Goal: Task Accomplishment & Management: Use online tool/utility

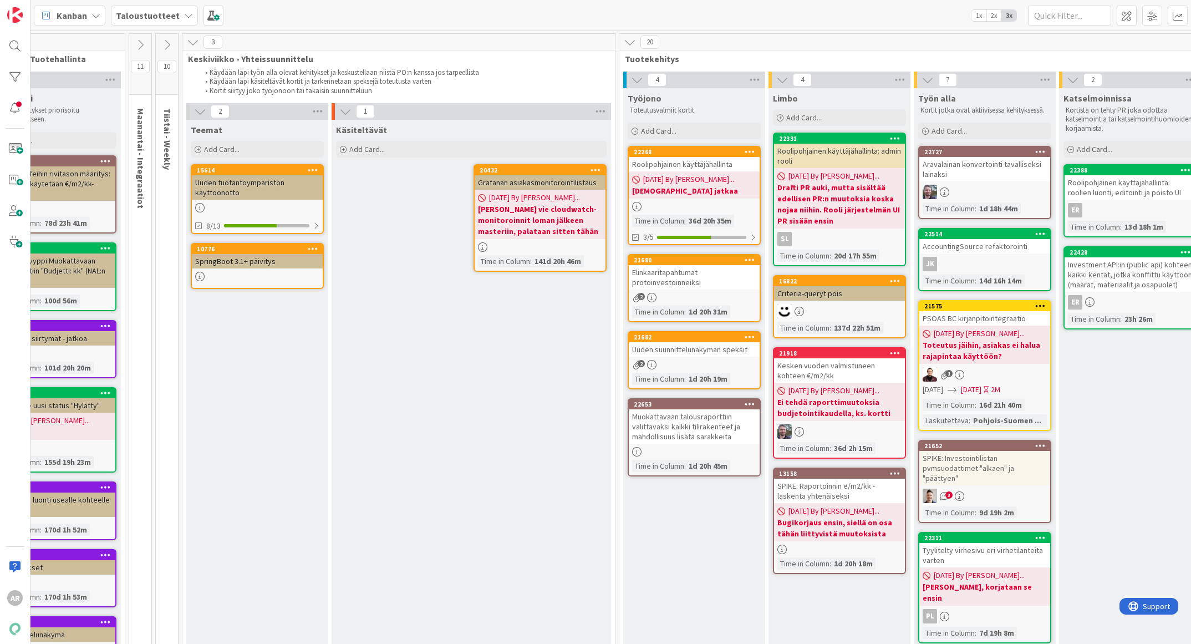
scroll to position [0, 210]
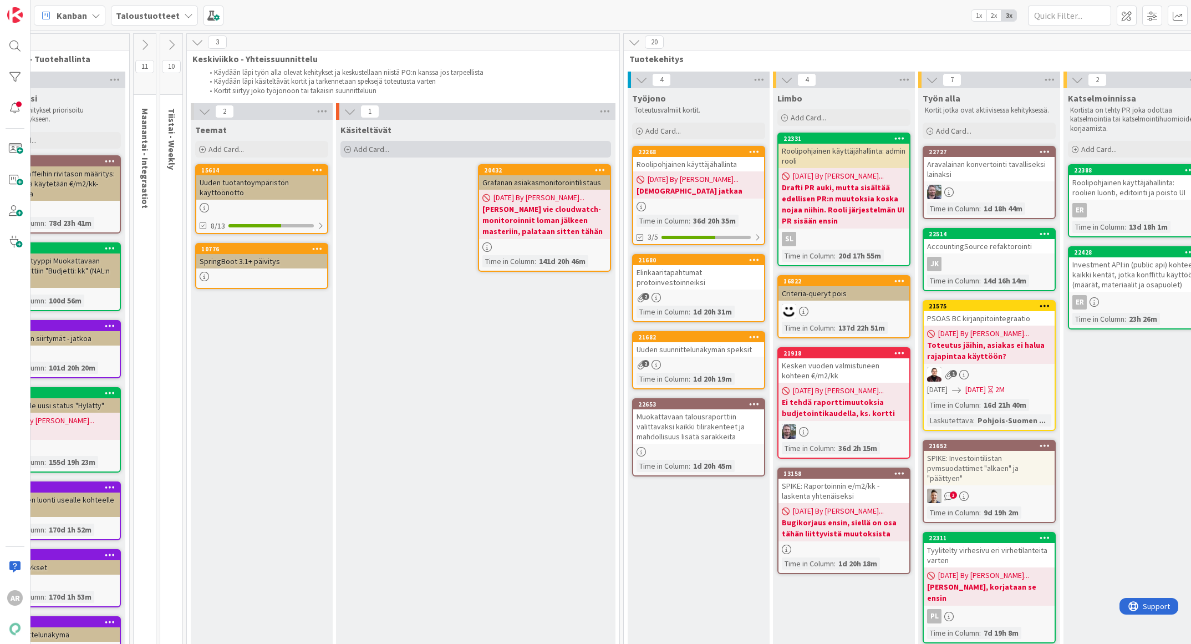
click at [389, 150] on div "Add Card..." at bounding box center [475, 149] width 271 height 17
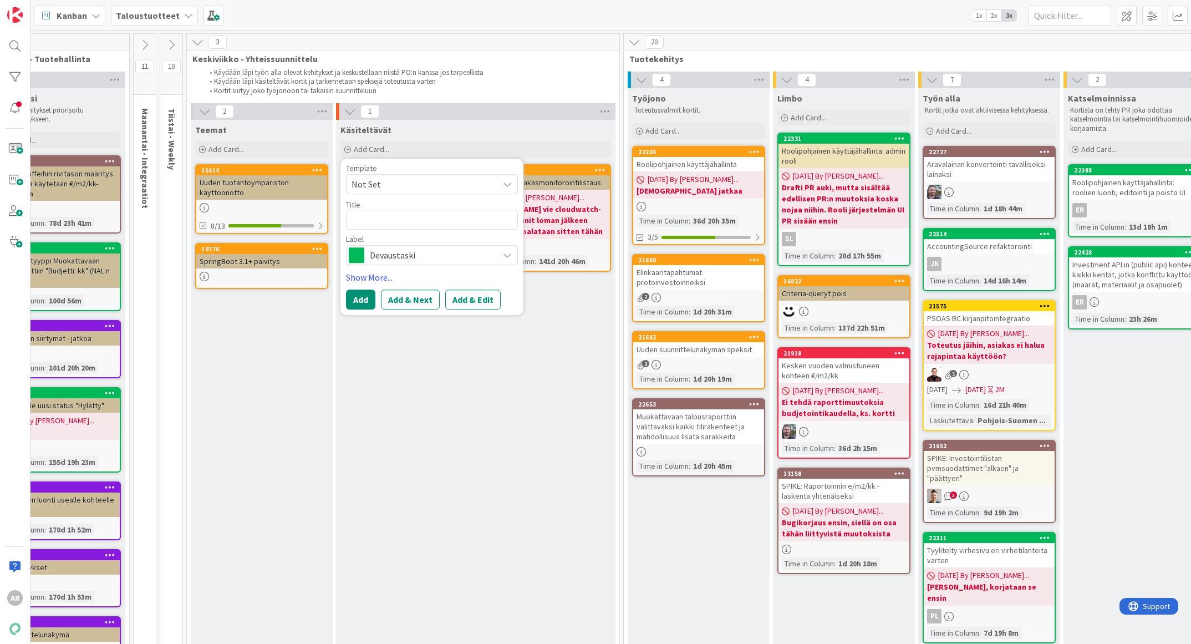
type textarea "x"
type textarea "E"
type textarea "x"
type textarea "Ei"
type textarea "x"
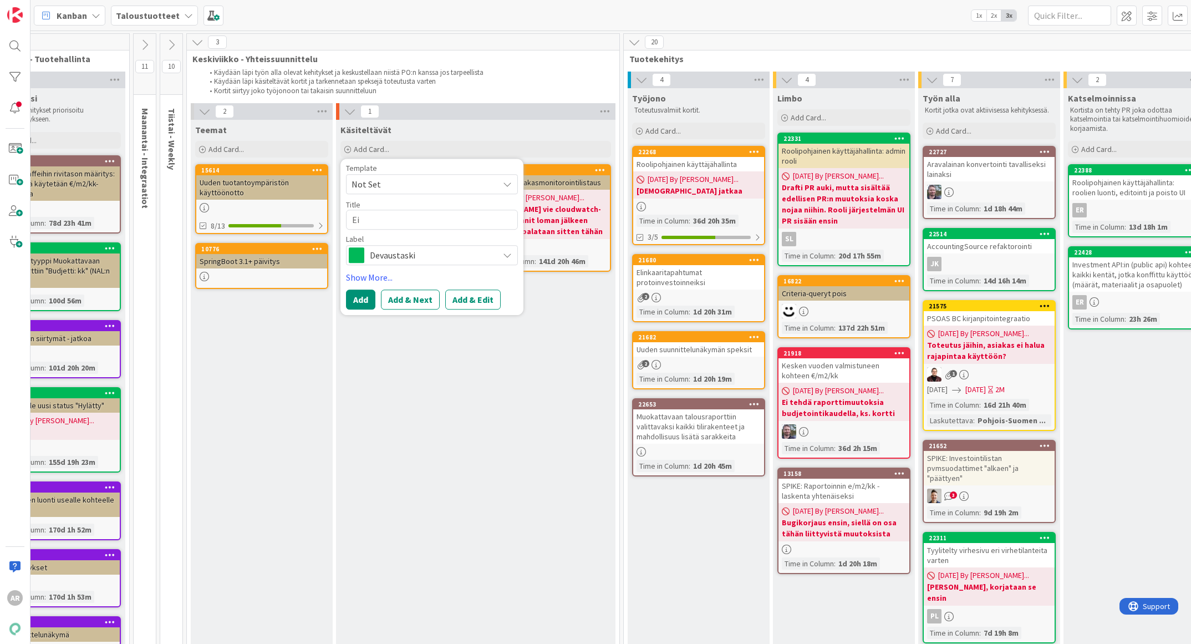
type textarea "Ei-"
type textarea "x"
type textarea "Ei-b"
type textarea "x"
type textarea "Ei-bu"
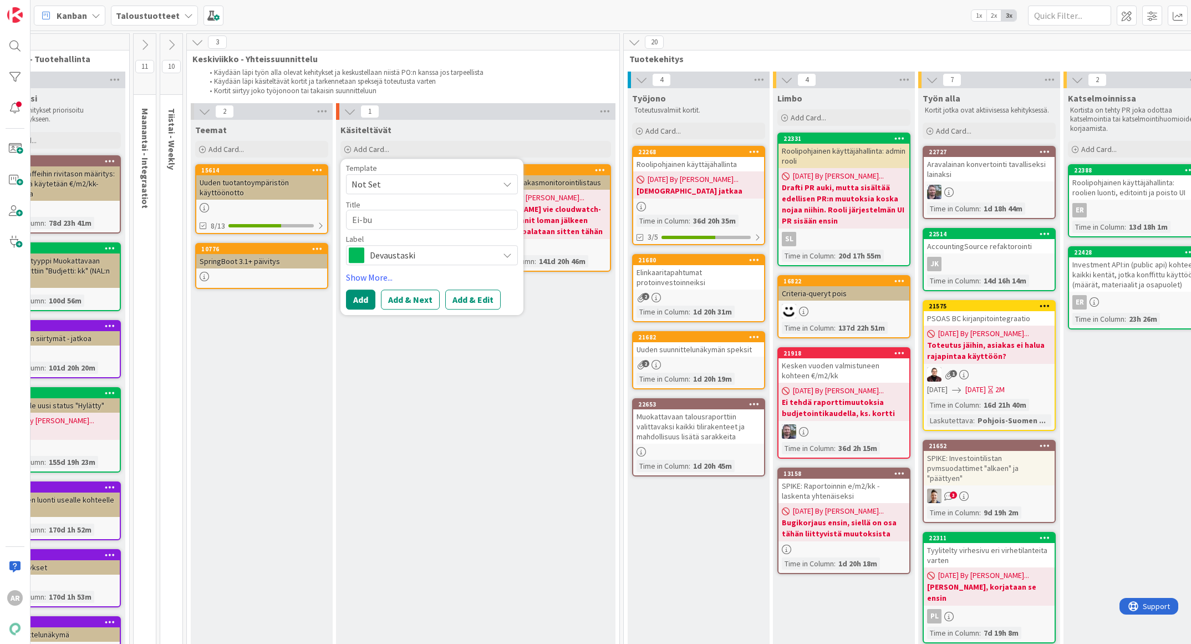
type textarea "x"
type textarea "Ei-bud"
type textarea "x"
type textarea "Ei-budj"
type textarea "x"
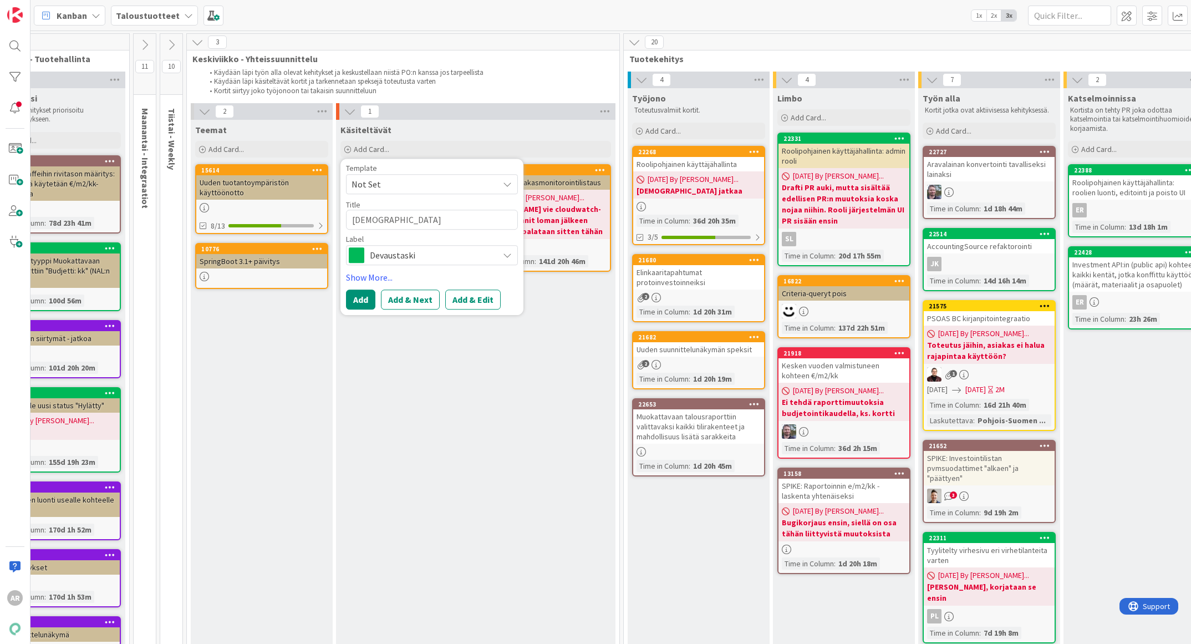
type textarea "Ei-budje"
type textarea "x"
type textarea "Ei-budjet"
type textarea "x"
type textarea "Ei-budjeto"
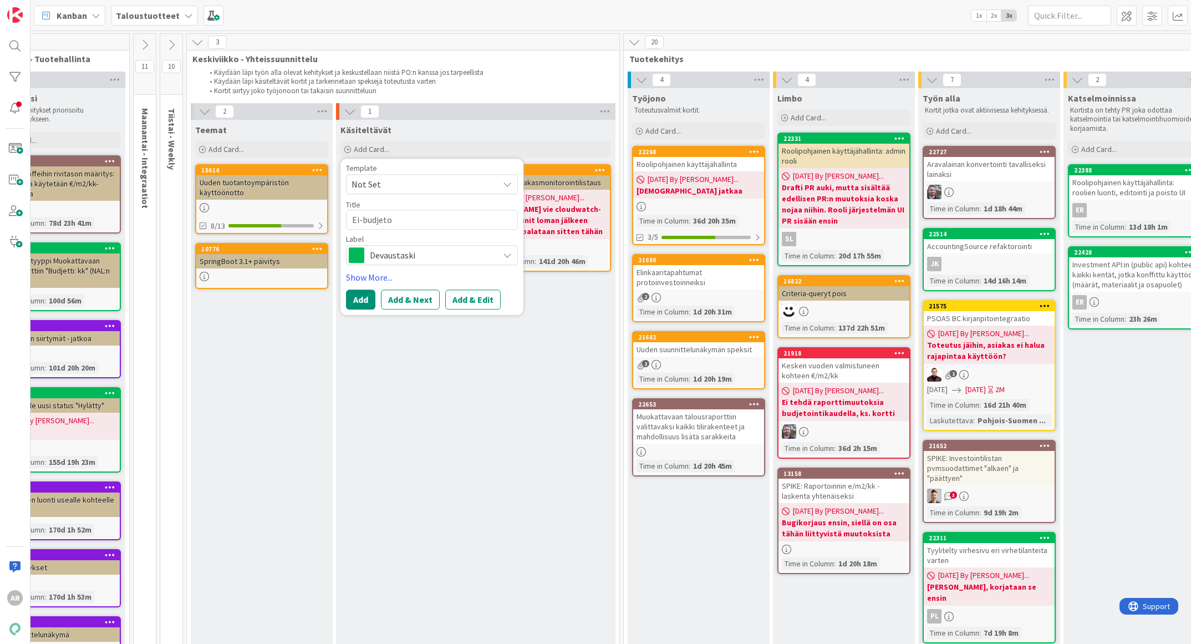
type textarea "x"
type textarea "Ei-budjetoi"
type textarea "x"
type textarea "Ei-budjetoin"
type textarea "x"
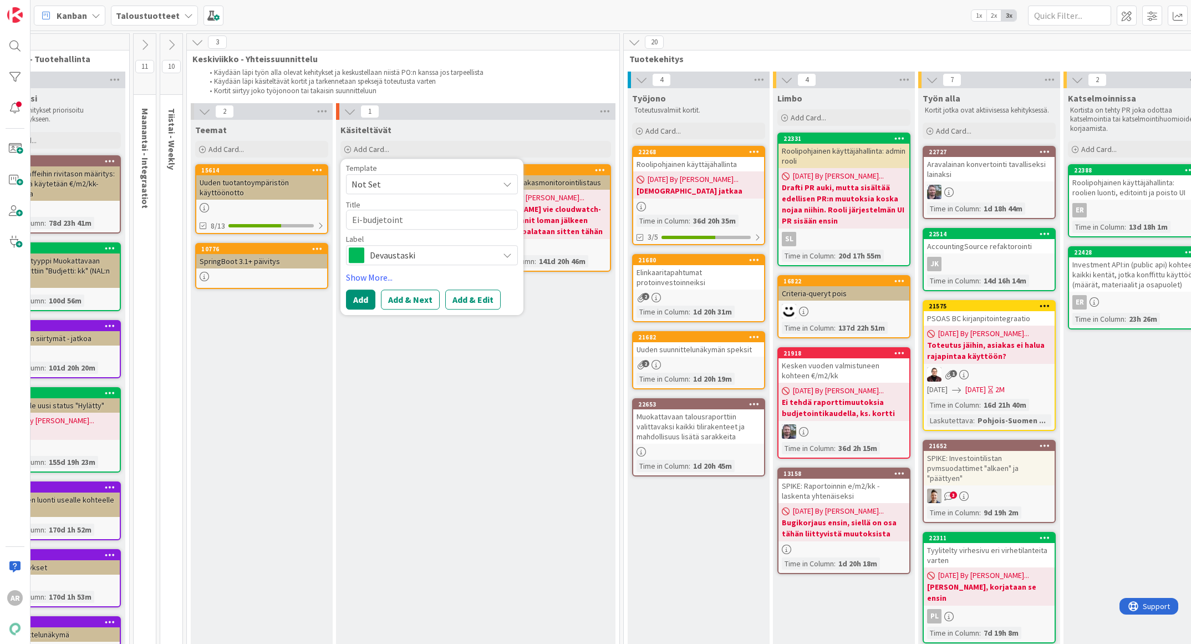
type textarea "Ei-budjetointi"
type textarea "x"
type textarea "Ei-budjetoint"
type textarea "x"
type textarea "Ei-budjetoin"
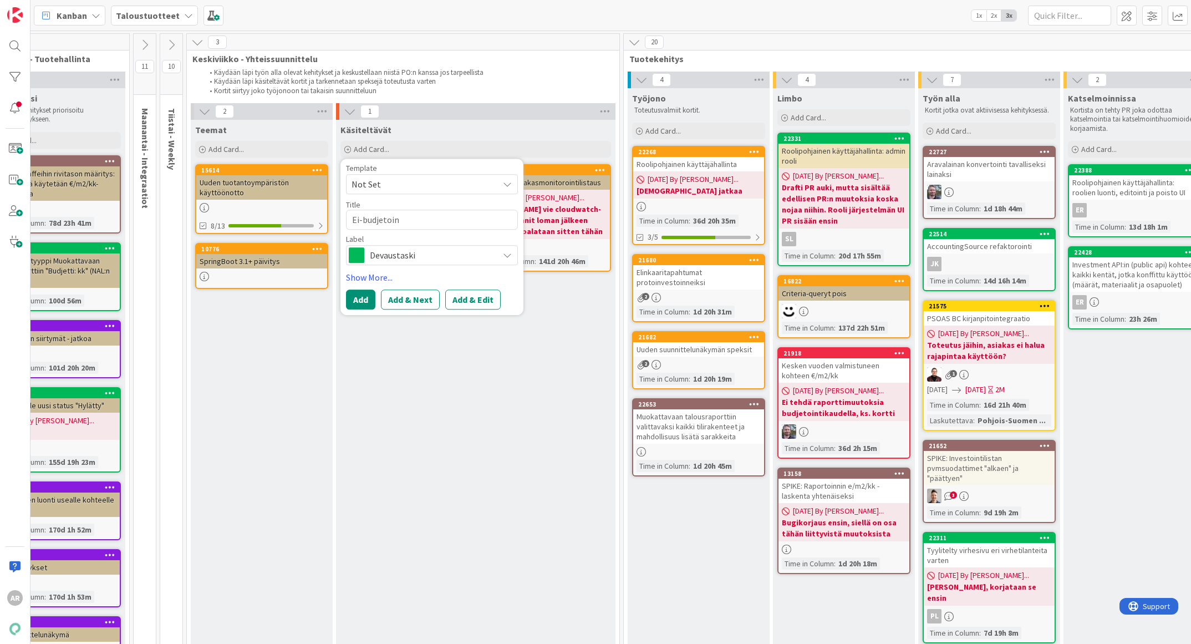
type textarea "x"
type textarea "Ei-budjetoint"
type textarea "x"
type textarea "Ei-budjetoin"
type textarea "x"
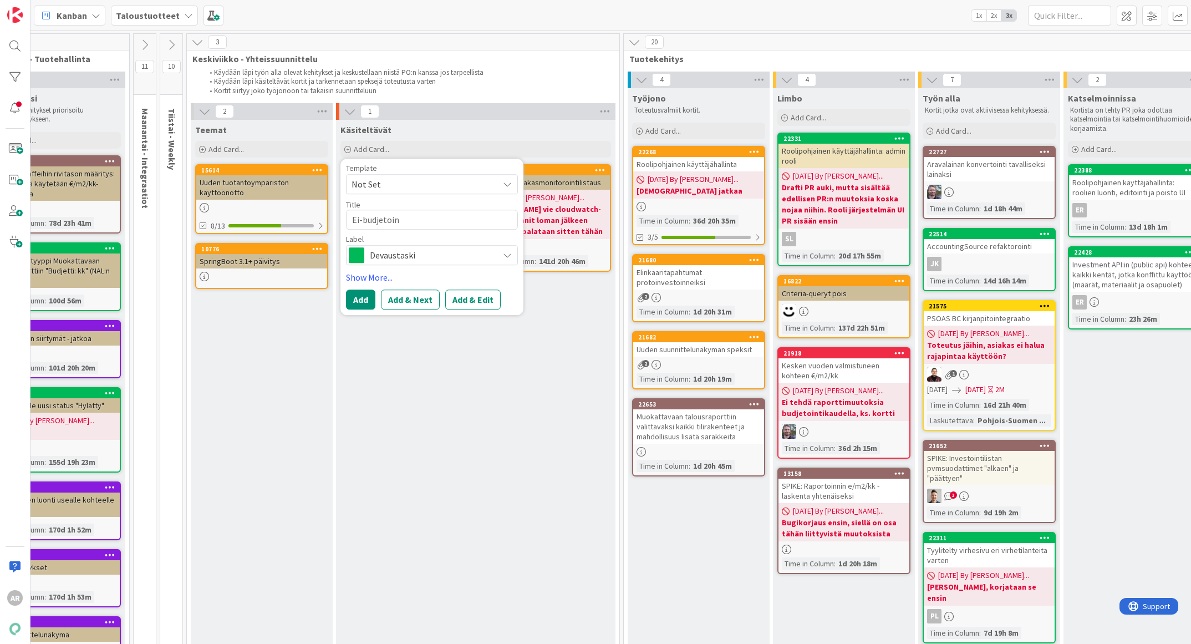
type textarea "Ei-budjetoi"
type textarea "x"
type textarea "Ei-budjetoit"
type textarea "x"
type textarea "Ei-budjetoita"
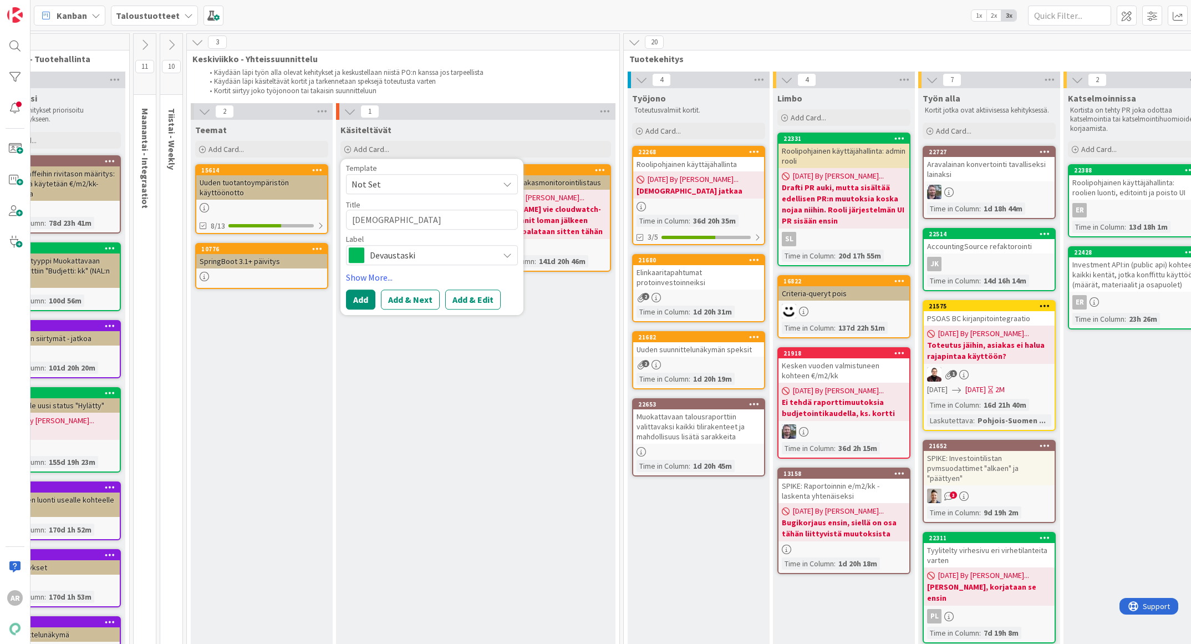
type textarea "x"
type textarea "Ei-budjetoitav"
type textarea "x"
type textarea "Ei-budjetoitavi"
type textarea "x"
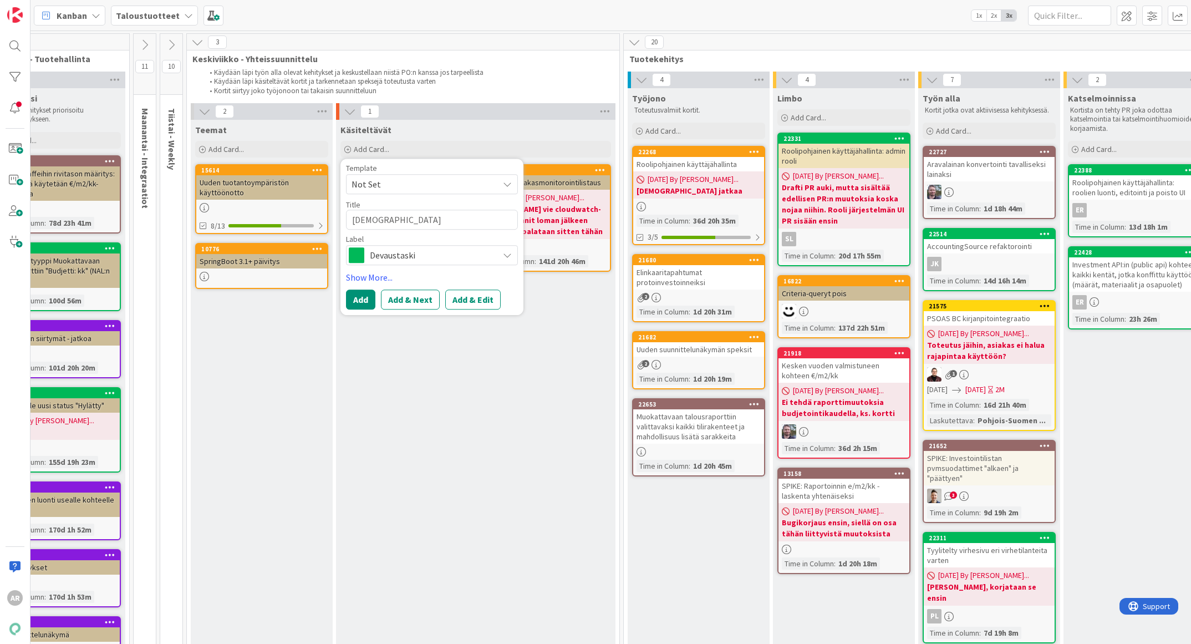
type textarea "Ei-budjetoitavie"
type textarea "x"
type textarea "Ei-budjetoitavien"
type textarea "x"
type textarea "Ei-budjetoitavien"
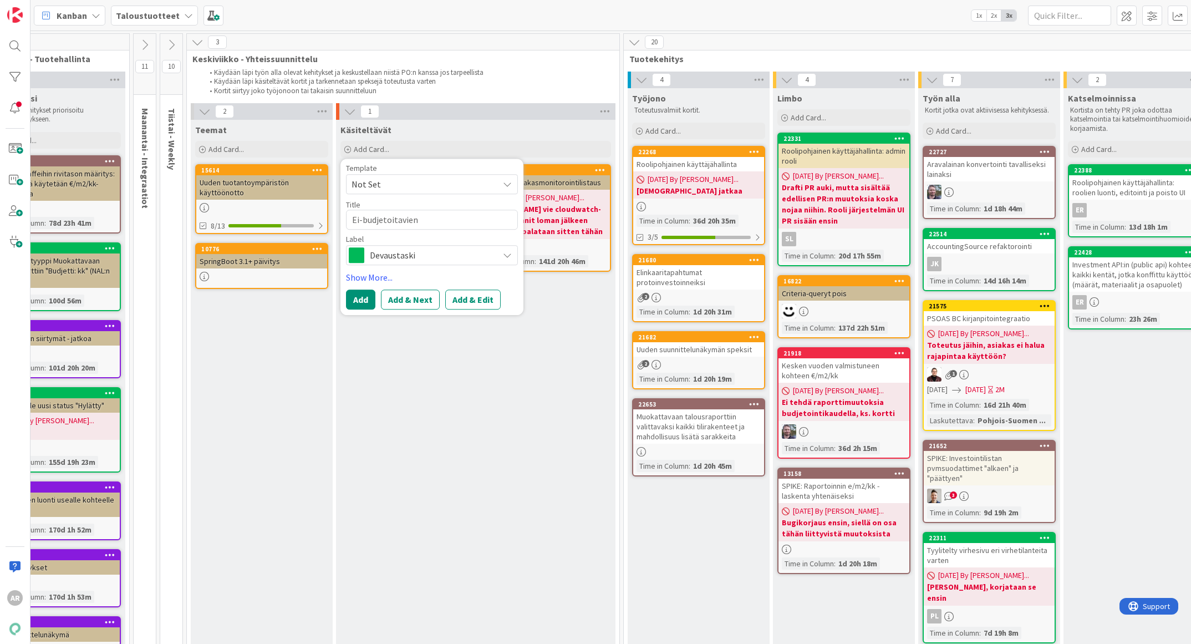
type textarea "x"
type textarea "Ei-budjetoitavien l"
type textarea "x"
type textarea "Ei-budjetoitavien lu"
type textarea "x"
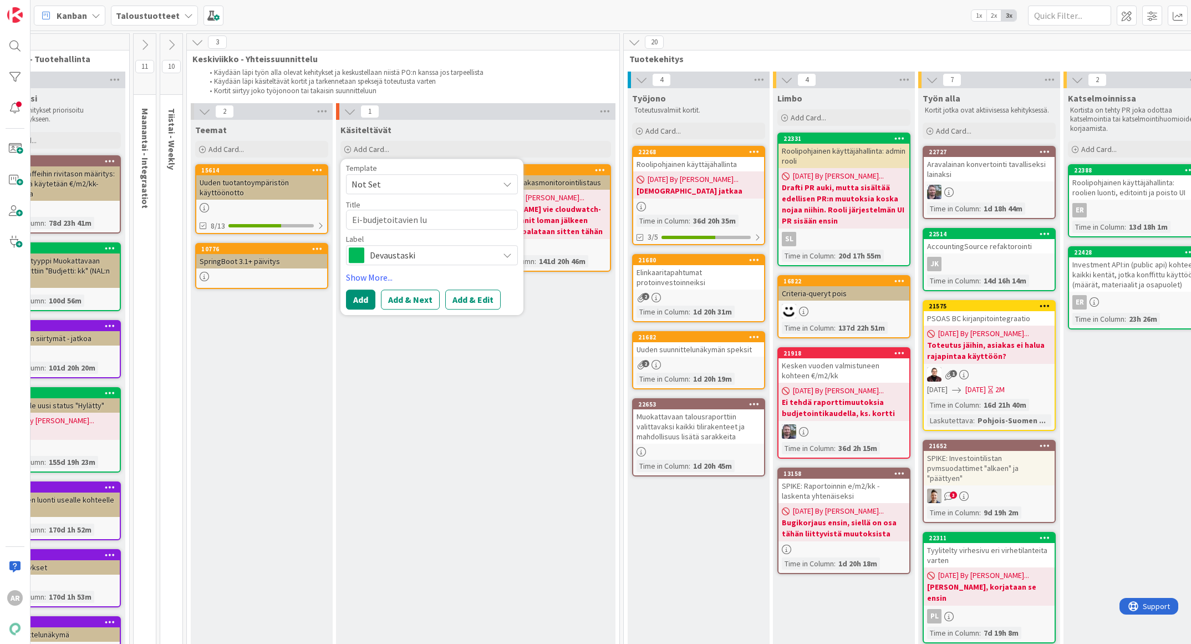
type textarea "Ei-budjetoitavien luk"
type textarea "x"
type textarea "Ei-budjetoitavien luku"
type textarea "x"
type textarea "Ei-budjetoitavien lukuj"
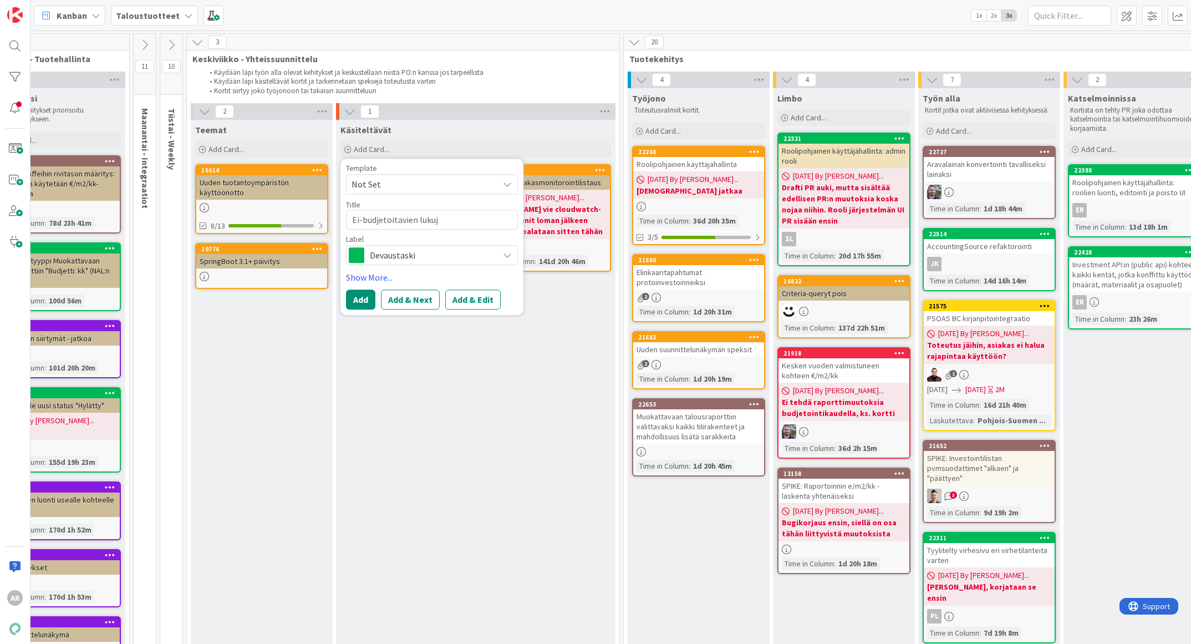
type textarea "x"
type textarea "Ei-budjetoitavien lukuje"
type textarea "x"
type textarea "Ei-budjetoitavien lukujen"
type textarea "x"
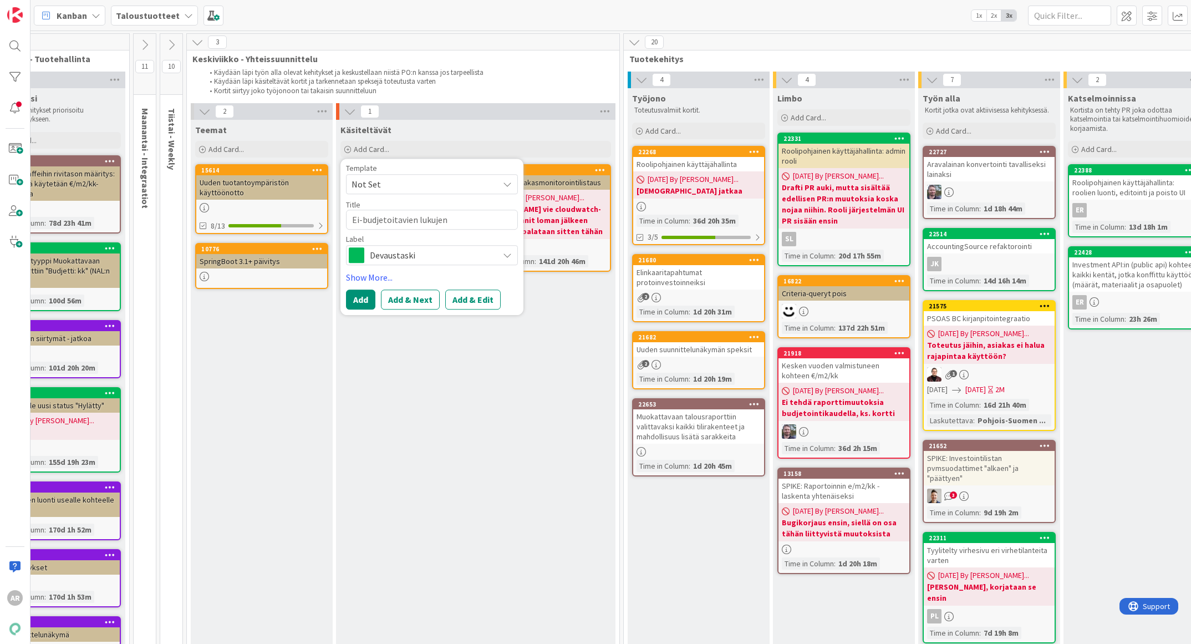
type textarea "Ei-budjetoitavien lukujen"
type textarea "x"
type textarea "Ei-budjetoitavien lukujen v"
type textarea "x"
type textarea "Ei-budjetoitavien lukujen va"
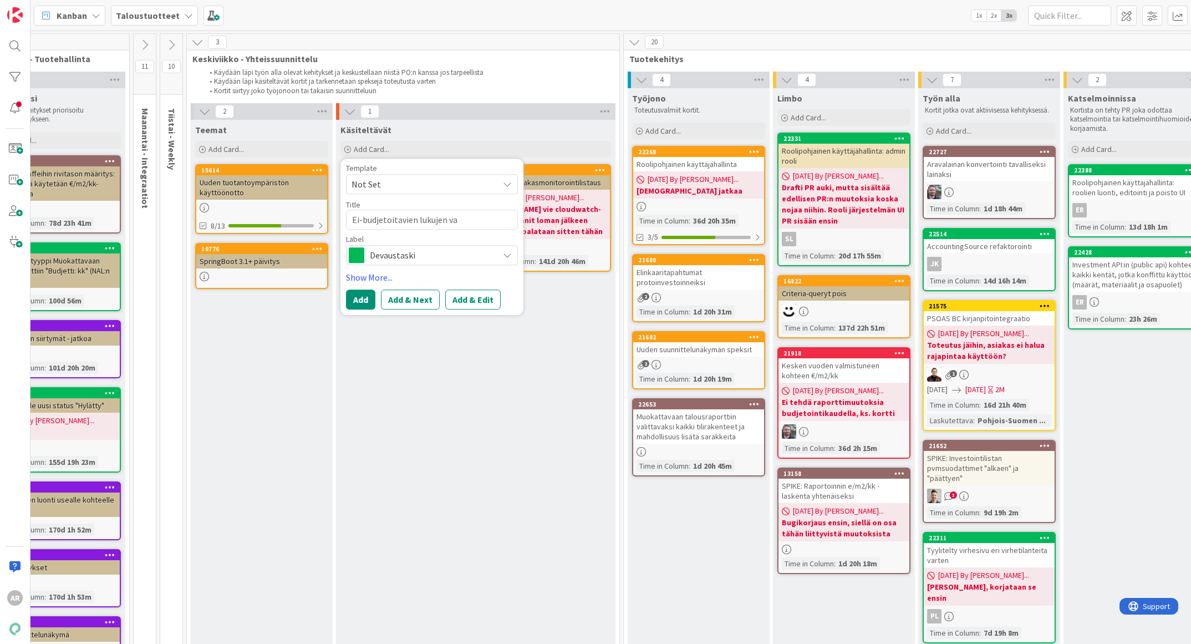
type textarea "x"
type textarea "Ei-budjetoitavien lukujen vah"
type textarea "x"
type textarea "Ei-budjetoitavien lukujen vahvi"
type textarea "x"
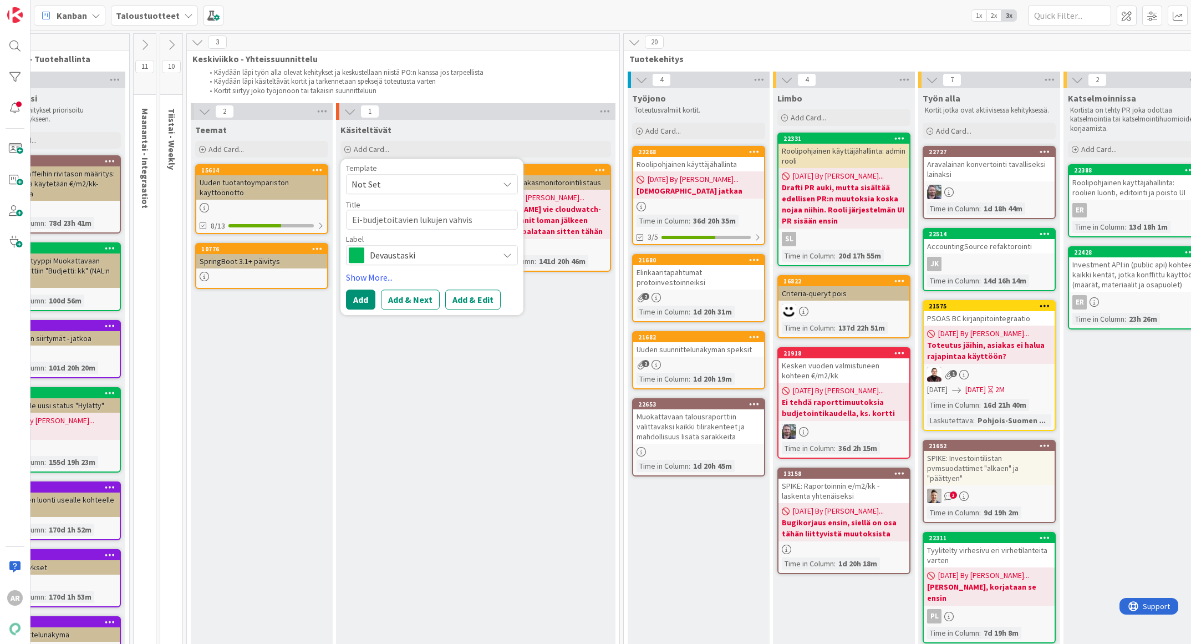
type textarea "Ei-budjetoitavien lukujen vahvist"
type textarea "x"
type textarea "Ei-budjetoitavien lukujen vahvistus"
type textarea "x"
type textarea "Ei-budjetoitavien lukujen vahvistus"
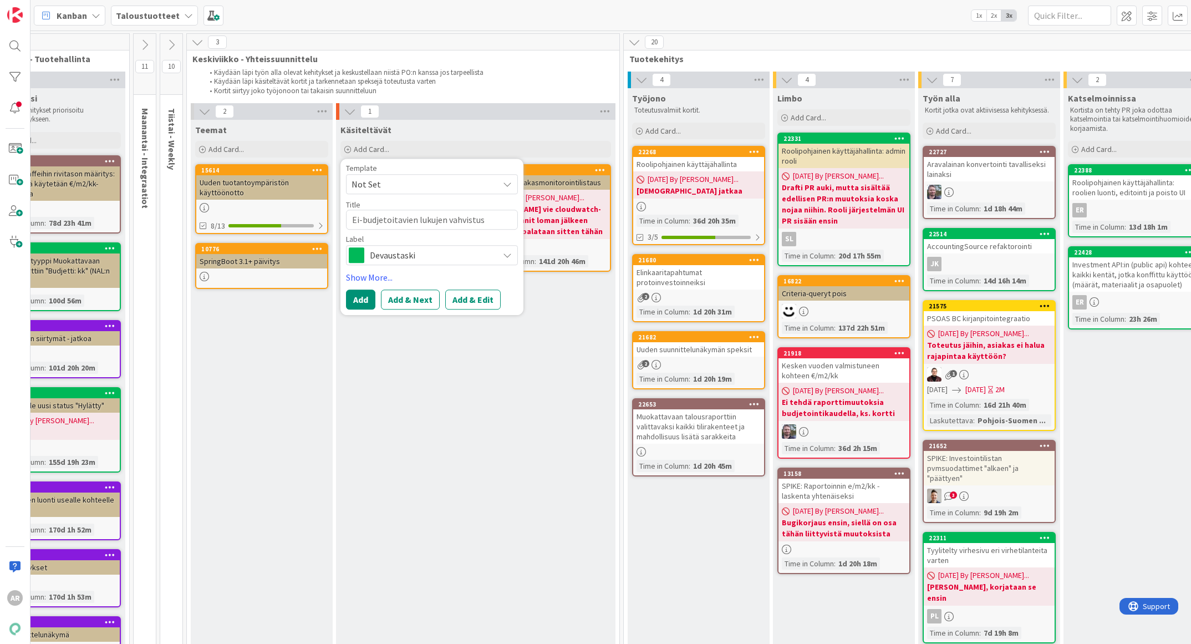
type textarea "x"
type textarea "Ei-budjetoitavien lukujen vahvistus k"
type textarea "x"
type textarea "Ei-budjetoitavien lukujen vahvistus kä"
type textarea "x"
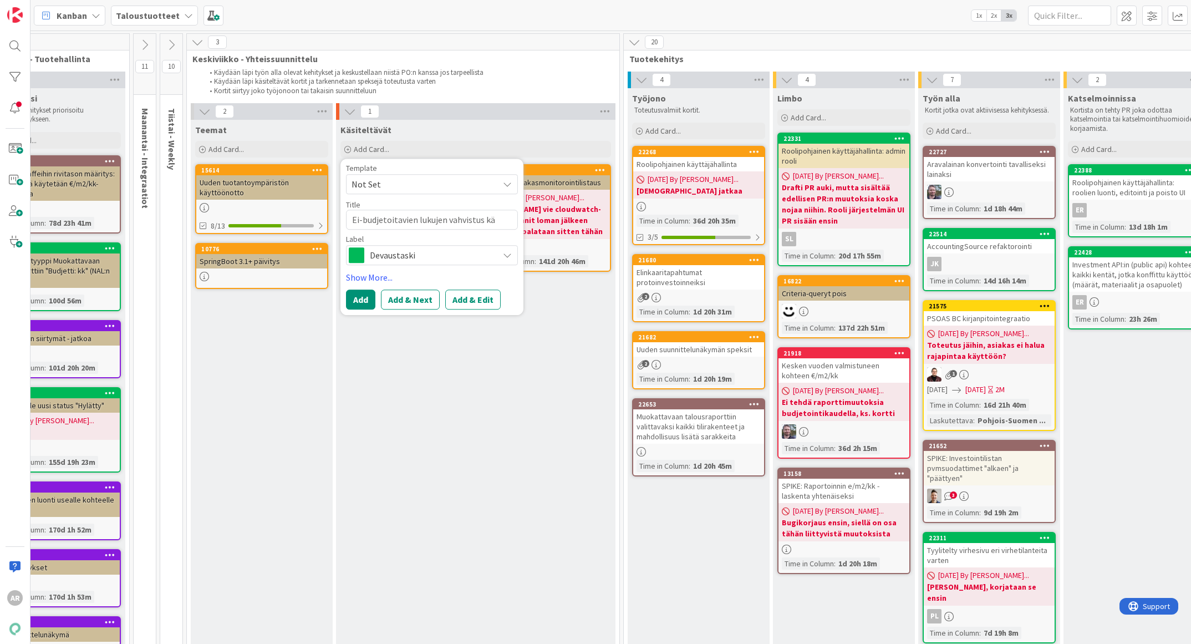
type textarea "Ei-budjetoitavien lukujen vahvistus käy"
type textarea "x"
type textarea "Ei-budjetoitavien lukujen vahvistus käyt"
type textarea "x"
type textarea "Ei-budjetoitavien lukujen vahvistus käytt"
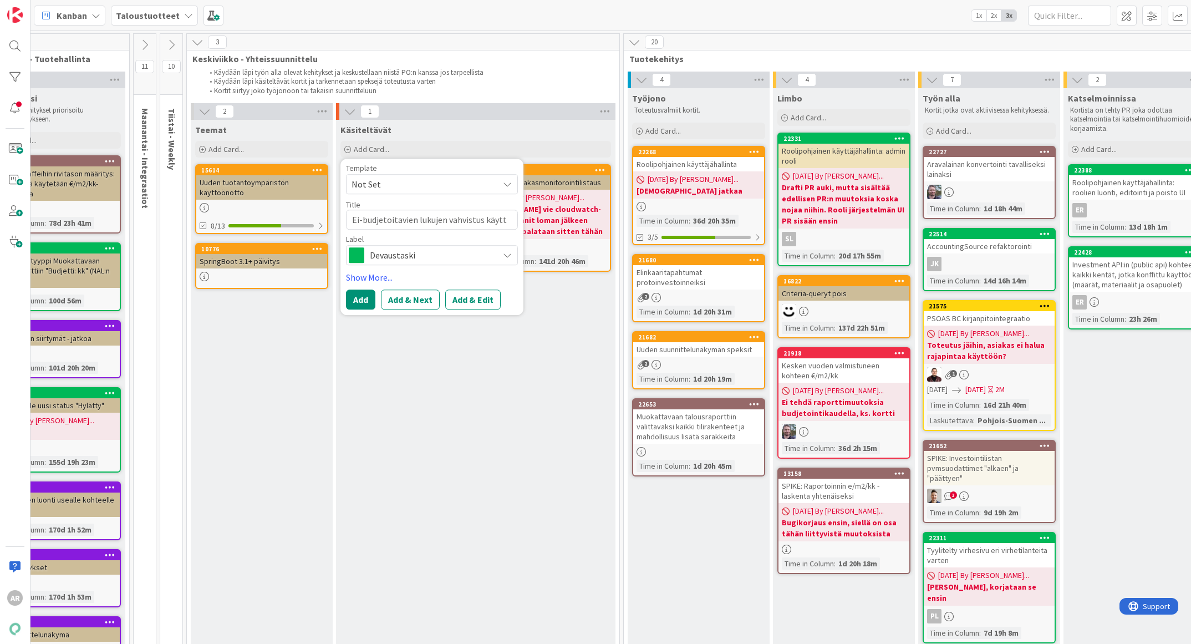
type textarea "x"
type textarea "Ei-budjetoitavien lukujen vahvistus käyttö"
type textarea "x"
type textarea "Ei-budjetoitavien lukujen vahvistus käyttöl"
type textarea "x"
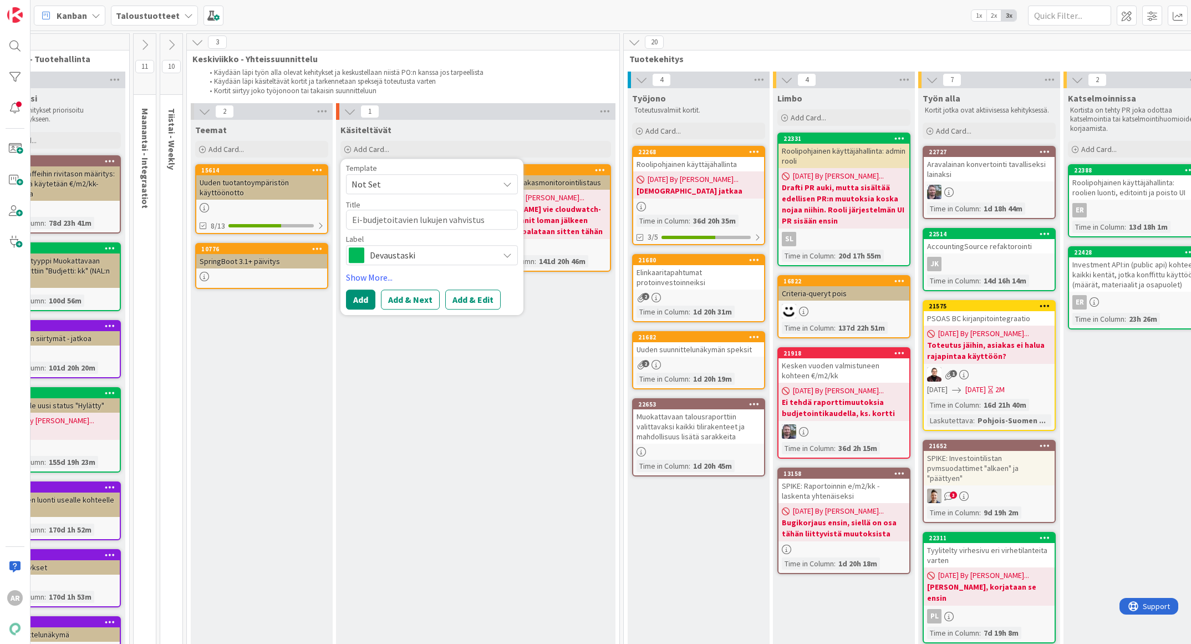
type textarea "Ei-budjetoitavien lukujen vahvistus käyttöli"
type textarea "x"
type textarea "Ei-budjetoitavien lukujen vahvistus käyttölii"
type textarea "x"
type textarea "Ei-budjetoitavien lukujen vahvistus käyttöliit"
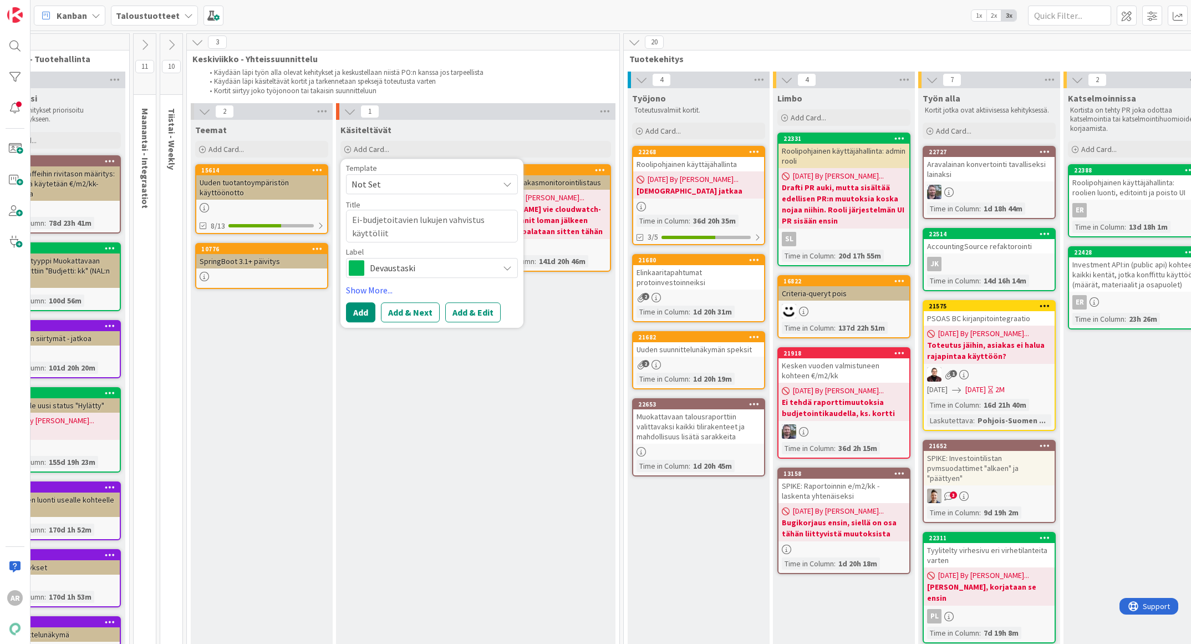
type textarea "x"
type textarea "Ei-budjetoitavien lukujen vahvistus käyttöliitt"
type textarea "x"
type textarea "Ei-budjetoitavien lukujen vahvistus käyttöliitty"
type textarea "x"
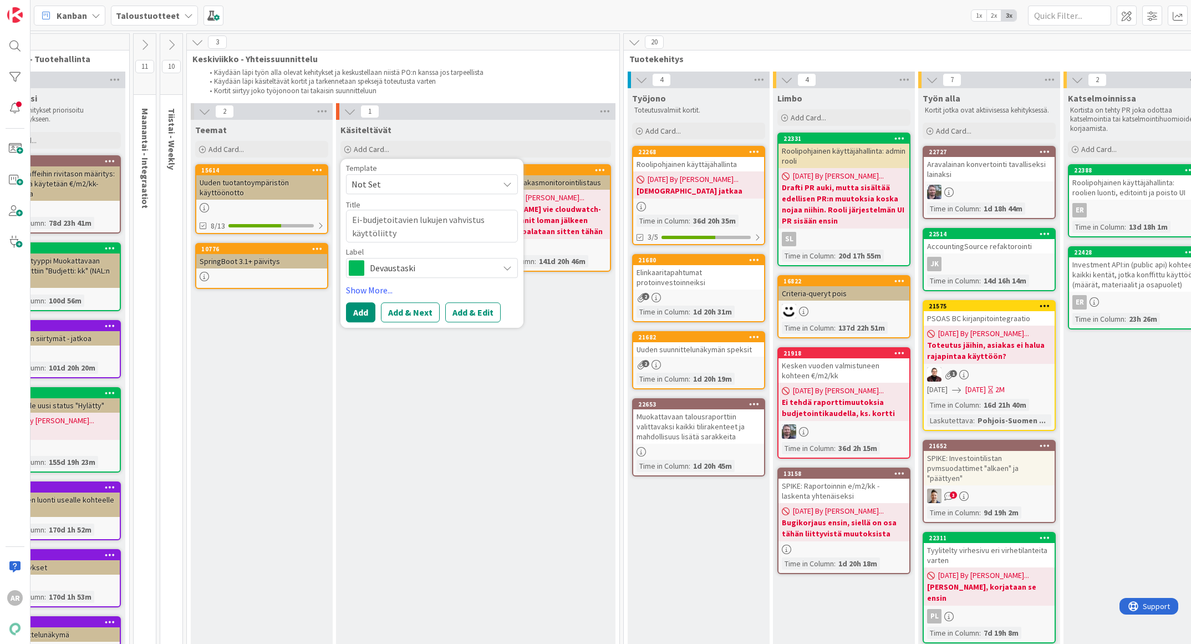
type textarea "Ei-budjetoitavien lukujen vahvistus käyttöliittym"
type textarea "x"
type textarea "Ei-budjetoitavien lukujen vahvistus käyttöliittymä"
type textarea "x"
type textarea "Ei-budjetoitavien lukujen vahvistus käyttöliittymää"
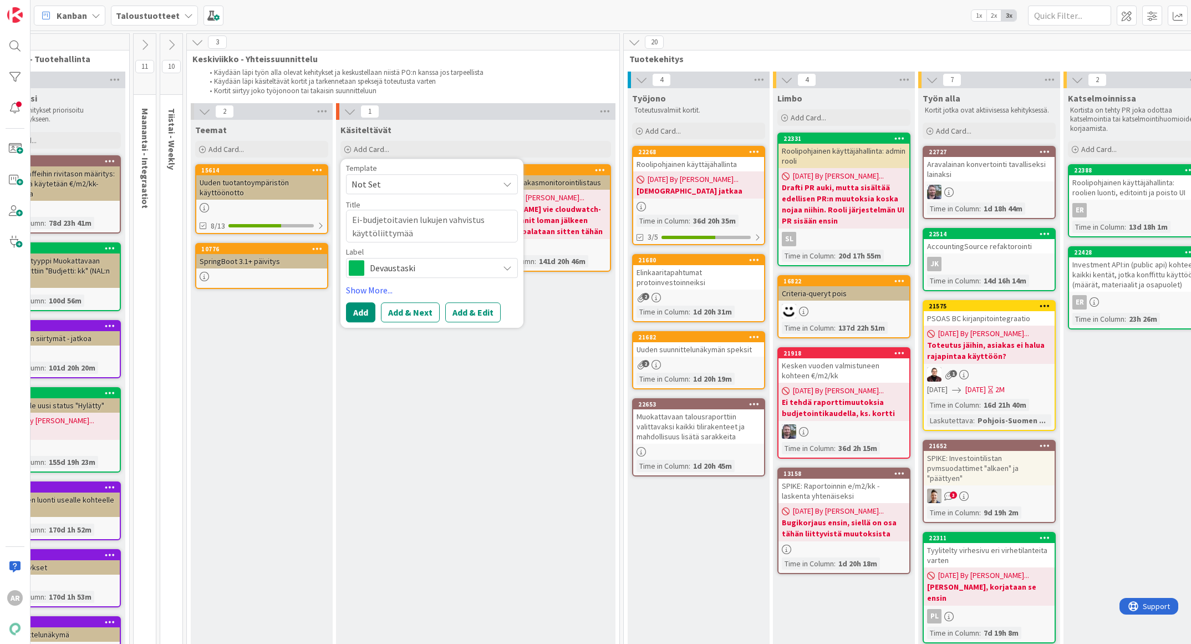
type textarea "x"
type textarea "Ei-budjetoitavien lukujen vahvistus käyttöliittymään"
drag, startPoint x: 414, startPoint y: 217, endPoint x: 346, endPoint y: 225, distance: 68.1
click at [346, 225] on textarea "Ei-budjetoitavien lukujen vahvistus käyttöliittymään" at bounding box center [432, 226] width 172 height 33
type textarea "x"
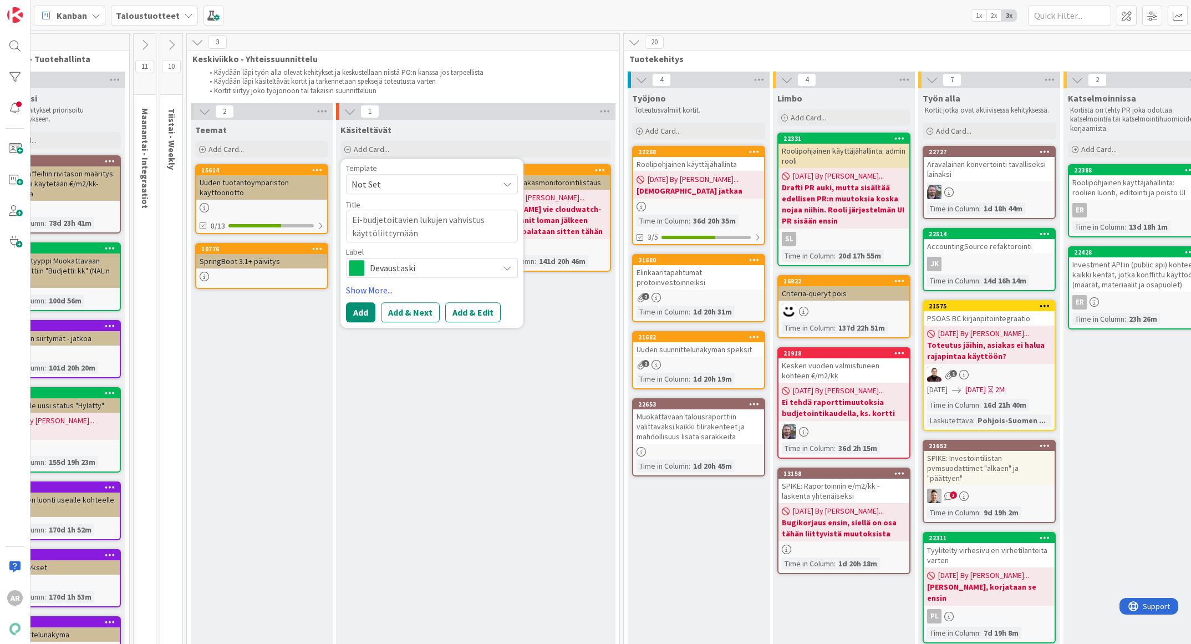
type textarea "M lukujen vahvistus käyttöliittymään"
type textarea "x"
type textarea "Mu lukujen vahvistus käyttöliittymään"
type textarea "x"
type textarea "Muu lukujen vahvistus käyttöliittymään"
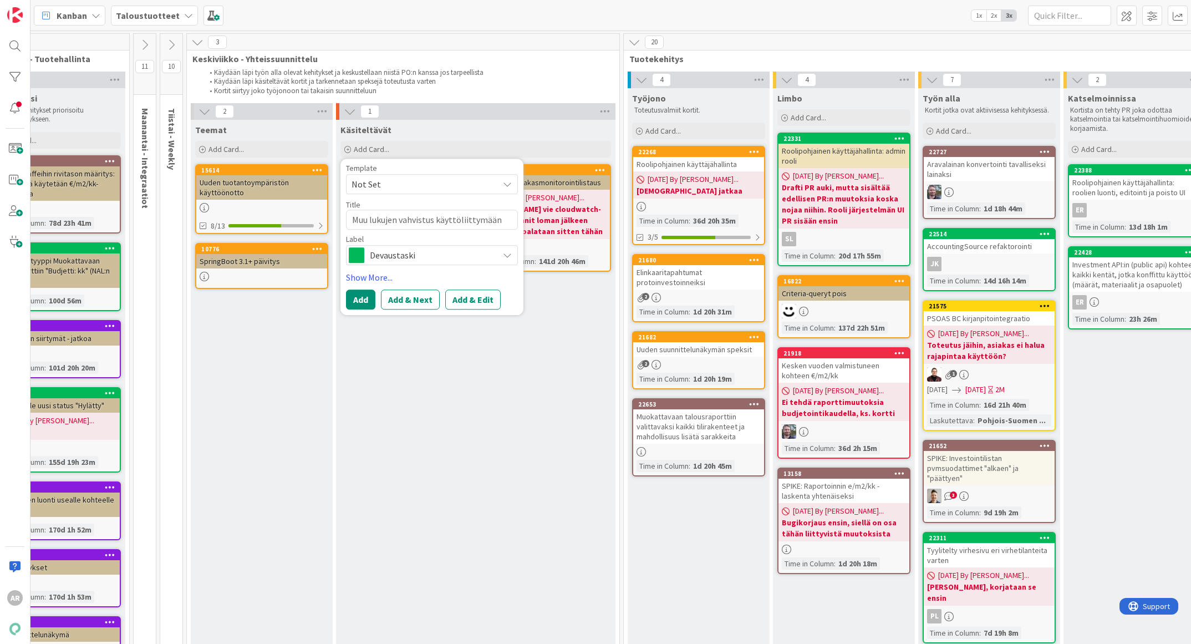
type textarea "x"
type textarea "Muua lukujen vahvistus käyttöliittymään"
type textarea "x"
type textarea "Muual lukujen vahvistus käyttöliittymään"
type textarea "x"
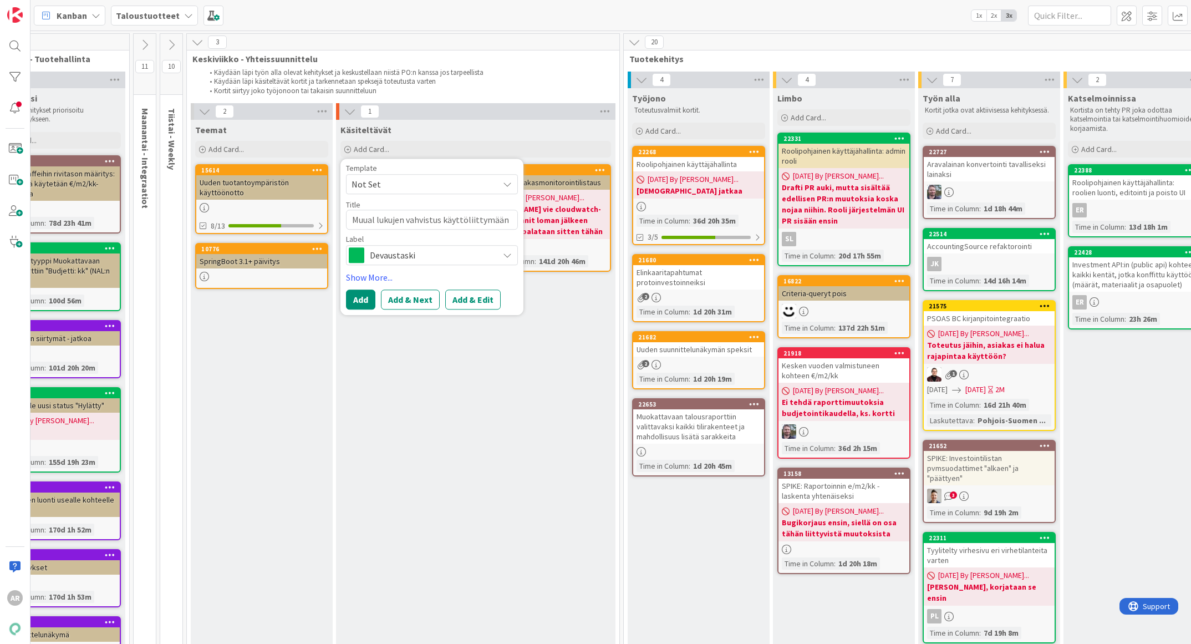
type textarea "Muuall lukujen vahvistus käyttöliittymään"
type textarea "x"
type textarea "Muualla lukujen vahvistus käyttöliittymään"
type textarea "x"
type textarea "Muualla lukujen vahvistus käyttöliittymään"
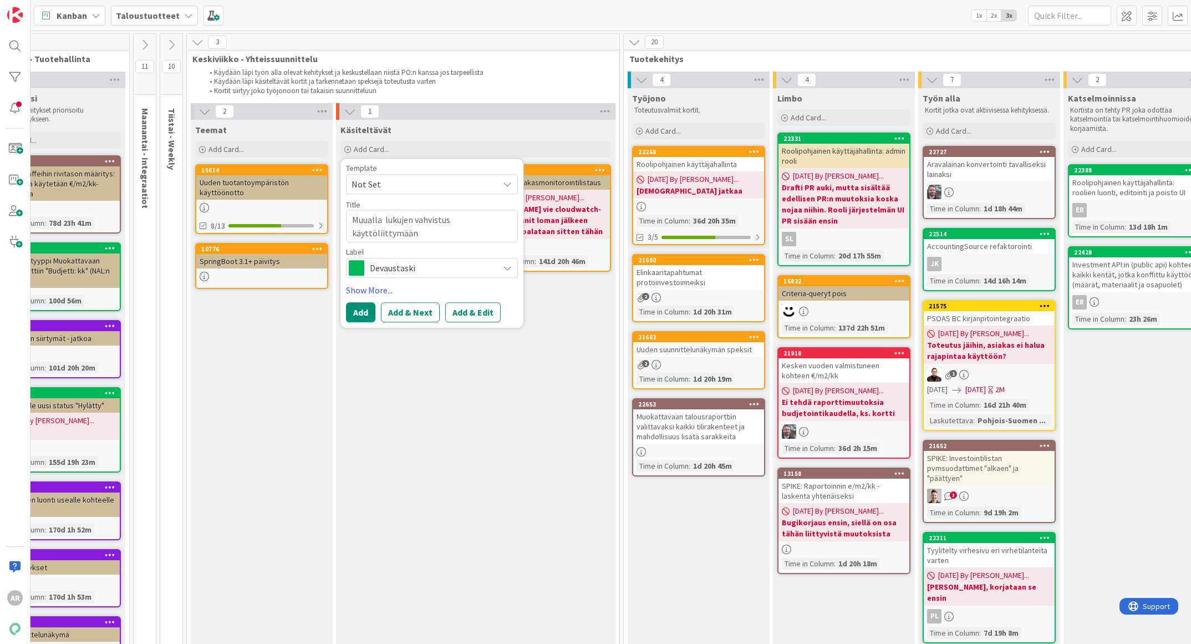
type textarea "x"
type textarea "Muualla bu lukujen vahvistus käyttöliittymään"
type textarea "x"
type textarea "Muualla bud lukujen vahvistus käyttöliittymään"
type textarea "x"
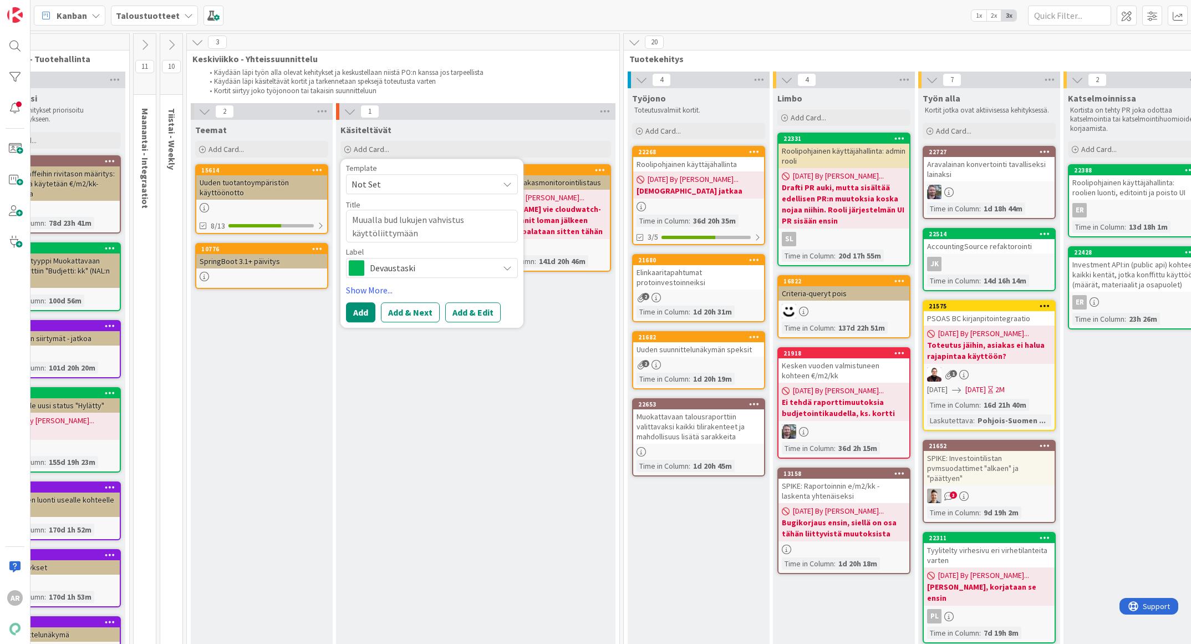
type textarea "Muualla budj lukujen vahvistus käyttöliittymään"
type textarea "x"
type textarea "Muualla budje lukujen vahvistus käyttöliittymään"
type textarea "x"
type textarea "Muualla budjet lukujen vahvistus käyttöliittymään"
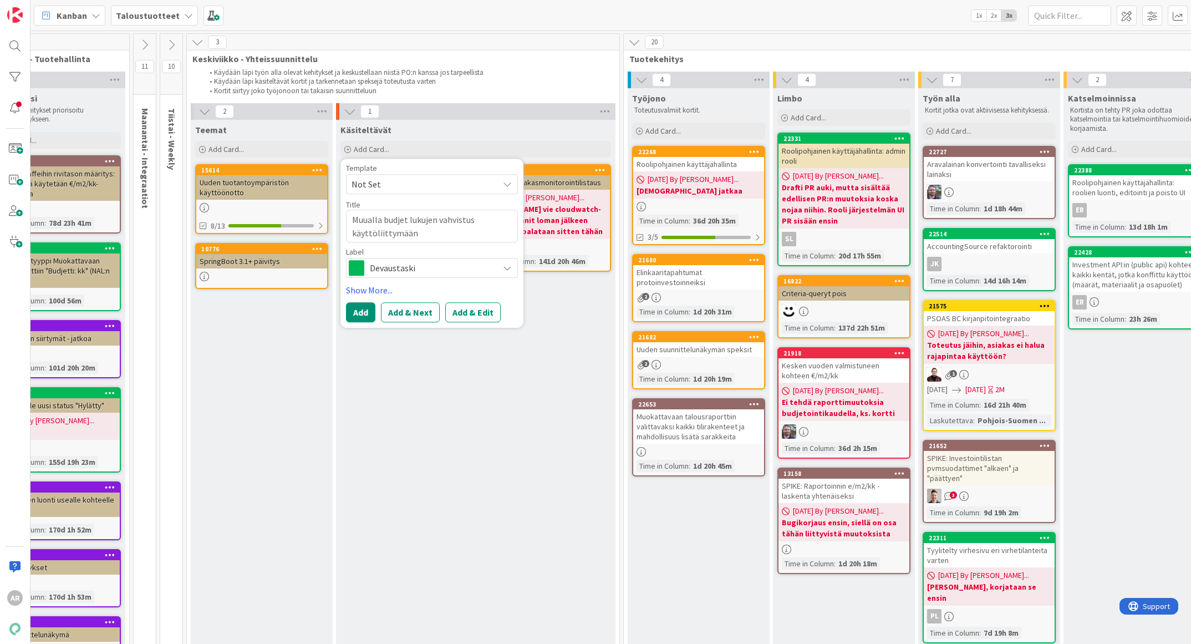
type textarea "x"
type textarea "Muualla budjeto lukujen vahvistus käyttöliittymään"
type textarea "x"
type textarea "Muualla budjetoi lukujen vahvistus käyttöliittymään"
type textarea "x"
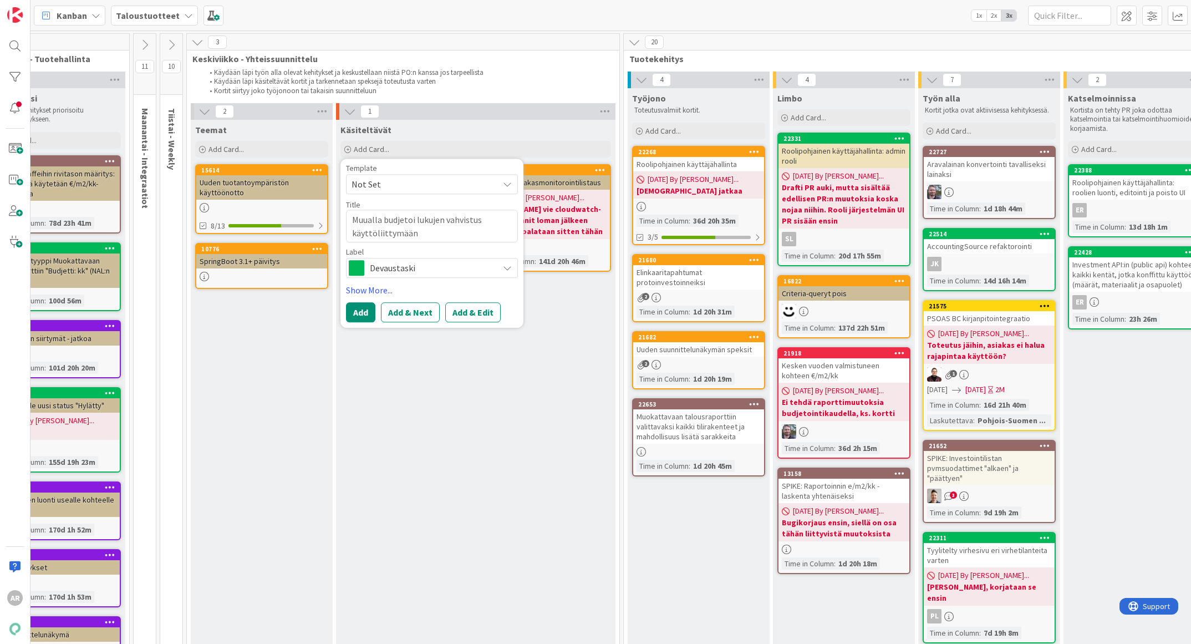
type textarea "Muualla budjetoit lukujen vahvistus käyttöliittymään"
type textarea "x"
type textarea "Muualla budjetoitav lukujen vahvistus käyttöliittymään"
type textarea "x"
type textarea "Muualla budjetoitavb lukujen vahvistus käyttöliittymään"
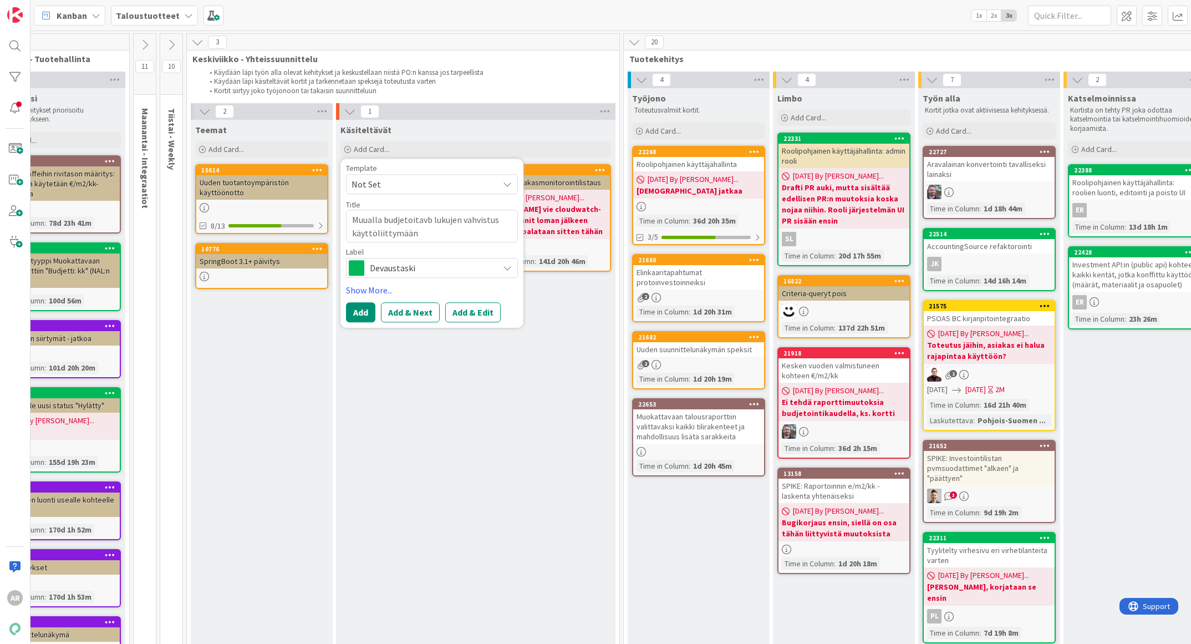
type textarea "x"
type textarea "Muualla budjetoitavbi lukujen vahvistus käyttöliittymään"
type textarea "x"
type textarea "Muualla budjetoitavbie lukujen vahvistus käyttöliittymään"
type textarea "x"
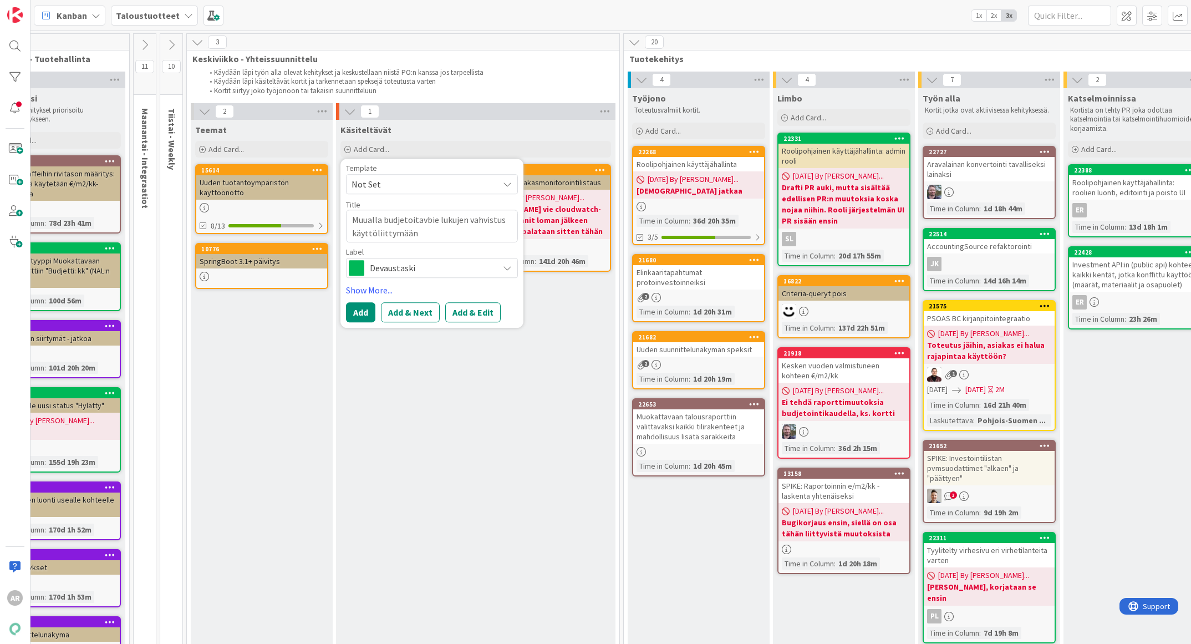
type textarea "Muualla budjetoitavbien lukujen vahvistus käyttöliittymään"
type textarea "x"
type textarea "Muualla budjetoitavbie lukujen vahvistus käyttöliittymään"
type textarea "x"
type textarea "Muualla budjetoitavbi lukujen vahvistus käyttöliittymään"
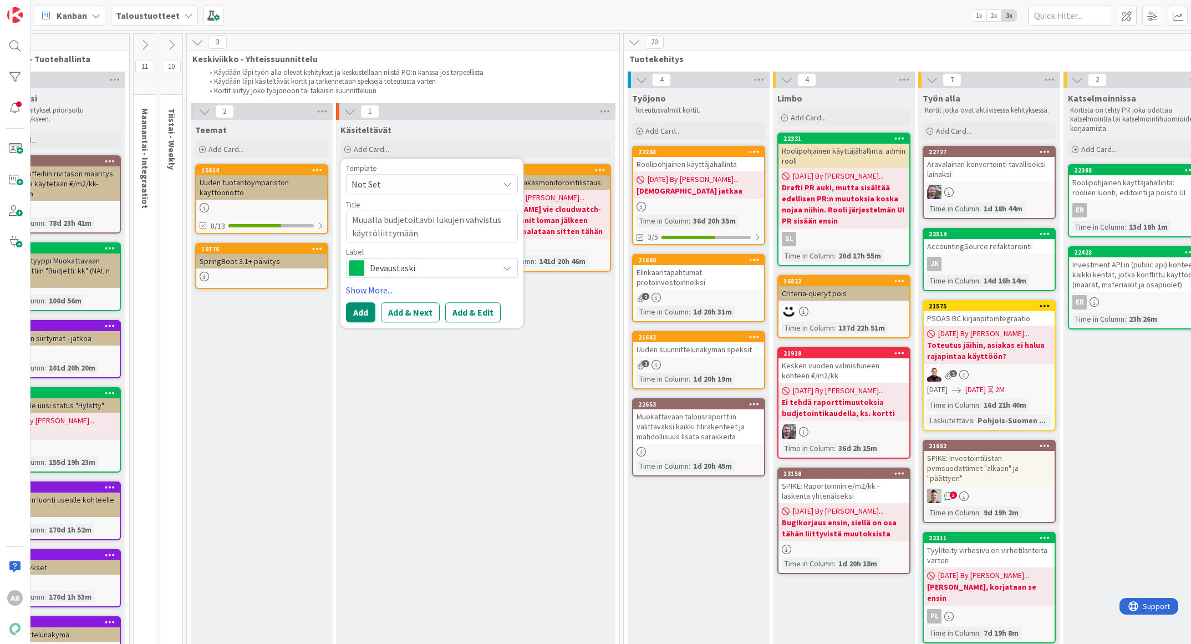
type textarea "x"
type textarea "Muualla budjetoitavb lukujen vahvistus käyttöliittymään"
type textarea "x"
type textarea "Muualla budjetoitav lukujen vahvistus käyttöliittymään"
type textarea "x"
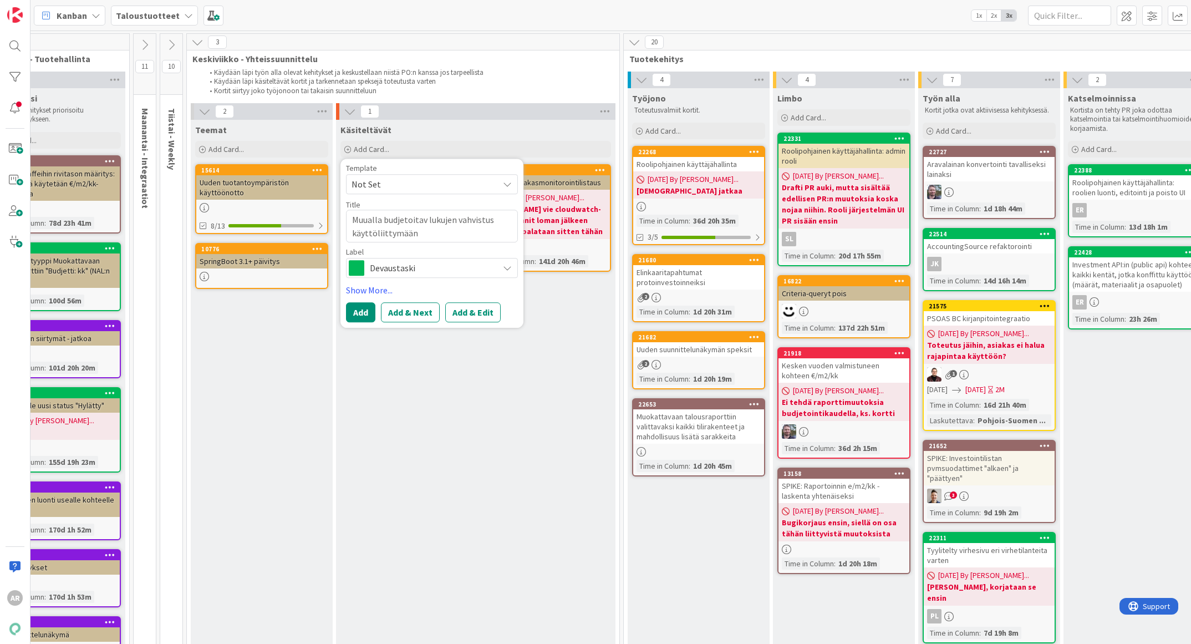
type textarea "Muualla budjetoitavi lukujen vahvistus käyttöliittymään"
type textarea "x"
type textarea "Muualla budjetoitavie lukujen vahvistus käyttöliittymään"
type textarea "x"
type textarea "Muualla budjetoitavien lukujen vahvistus käyttöliittymään"
